Goal: Find contact information: Find contact information

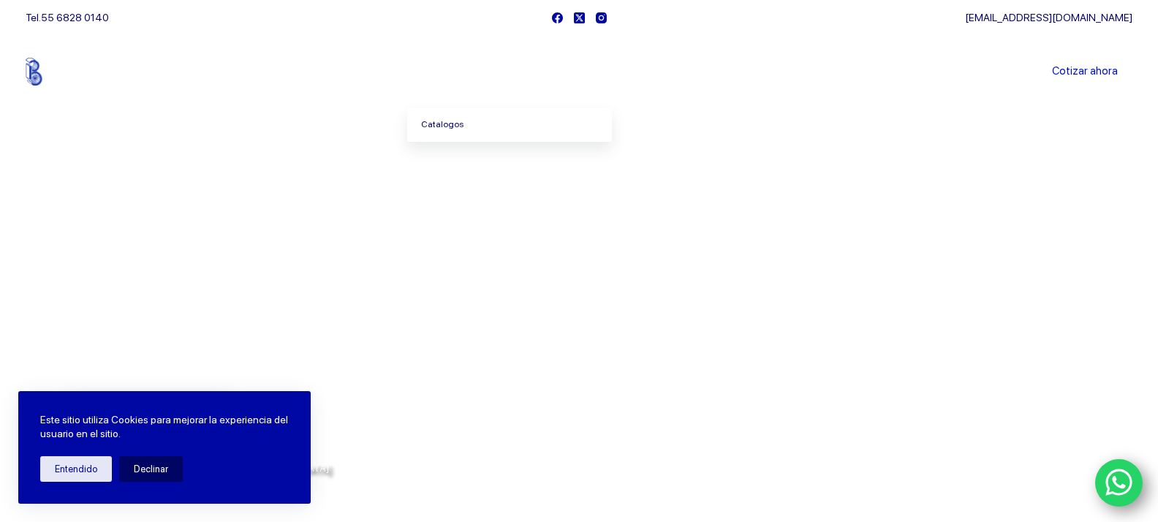
click at [456, 124] on link "Catalogos" at bounding box center [509, 125] width 205 height 34
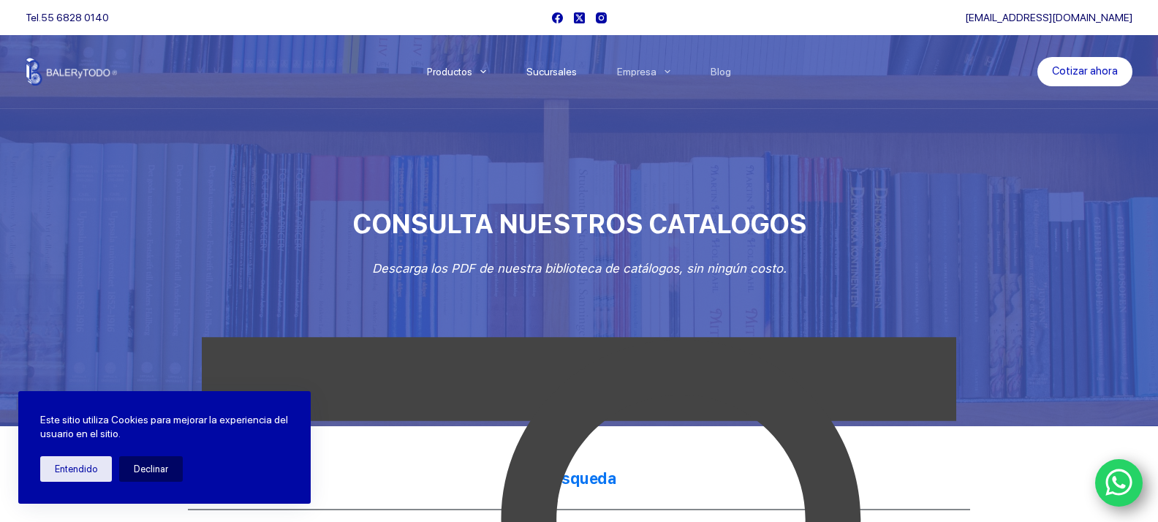
click at [555, 72] on link "Sucursales" at bounding box center [551, 72] width 91 height 0
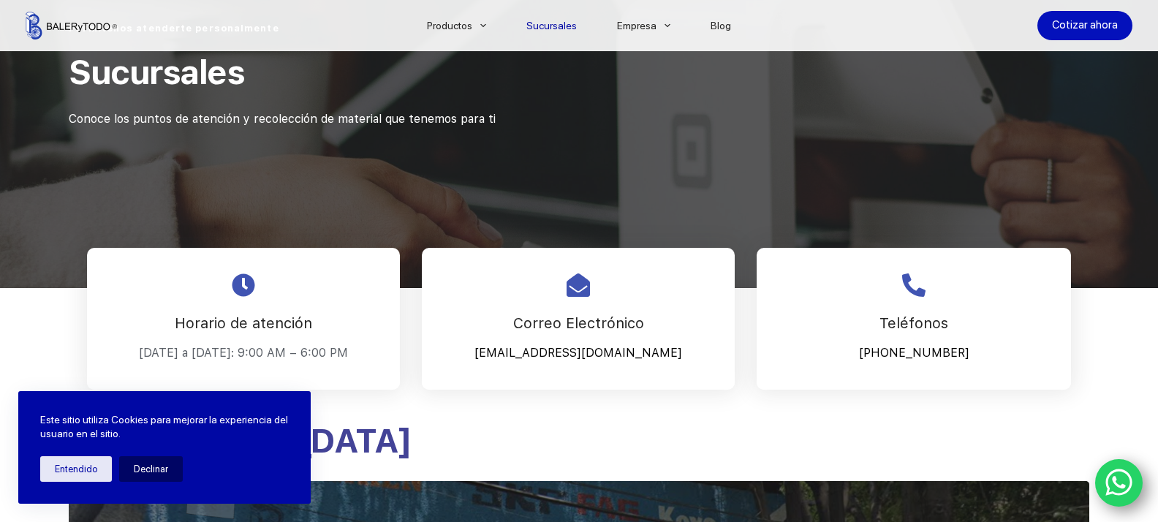
scroll to position [205, 0]
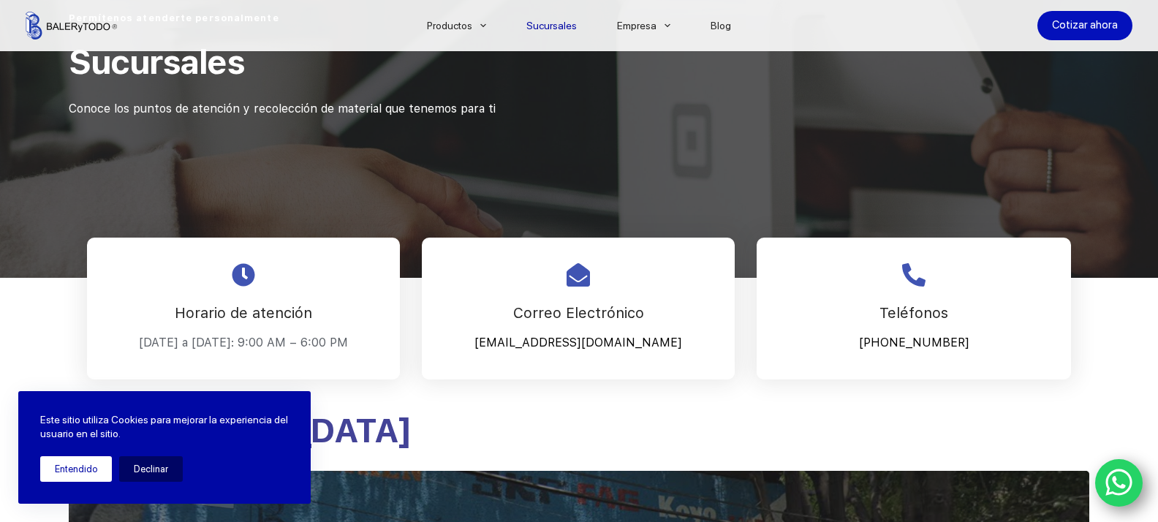
click at [77, 461] on button "Entendido" at bounding box center [76, 469] width 72 height 26
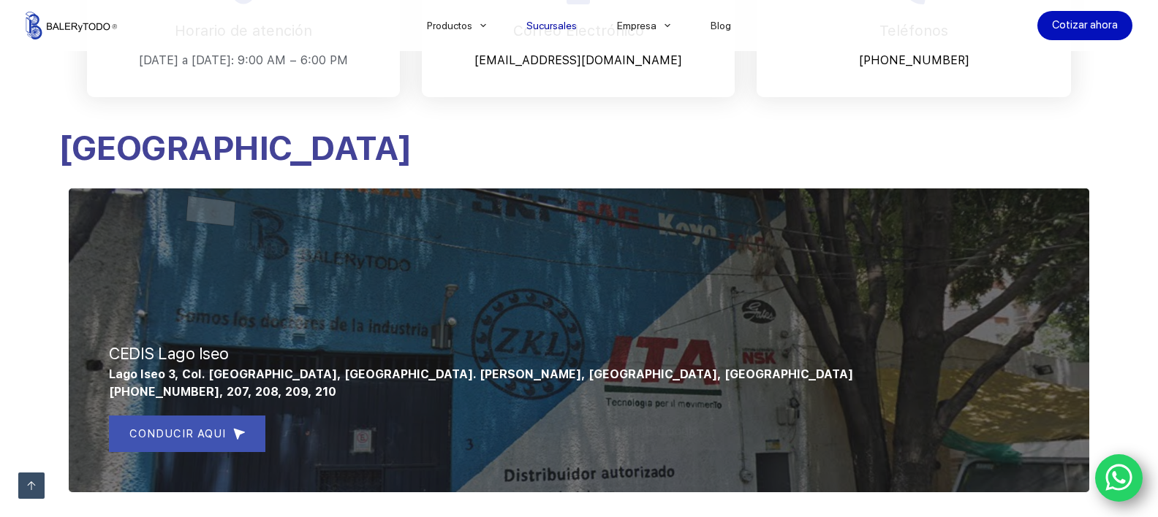
scroll to position [668, 0]
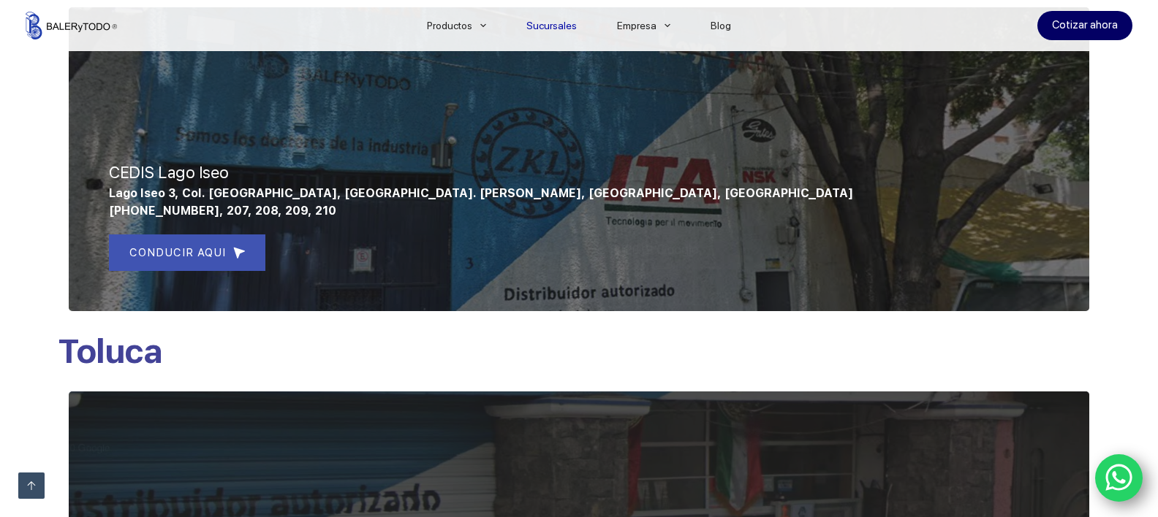
click at [1072, 28] on link "Cotizar ahora" at bounding box center [1084, 25] width 95 height 29
click at [1125, 482] on icon "WhatsApp" at bounding box center [1119, 478] width 28 height 31
